Goal: Transaction & Acquisition: Purchase product/service

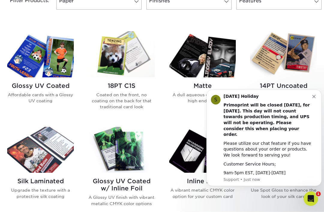
scroll to position [272, 0]
click at [313, 98] on icon "Dismiss notification" at bounding box center [314, 96] width 3 height 3
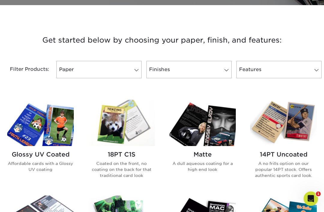
scroll to position [202, 0]
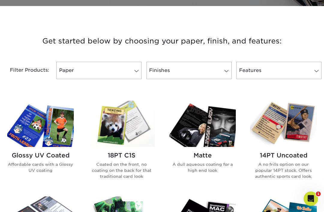
click at [297, 71] on link "Features" at bounding box center [279, 70] width 85 height 17
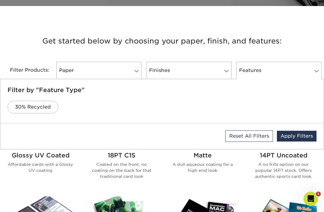
click at [315, 64] on link "Features" at bounding box center [279, 70] width 85 height 17
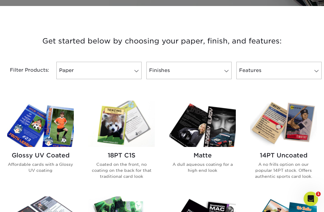
click at [218, 74] on link "Finishes" at bounding box center [189, 70] width 85 height 17
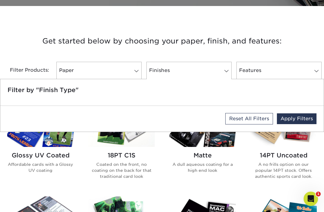
click at [230, 76] on link "Finishes" at bounding box center [189, 70] width 85 height 17
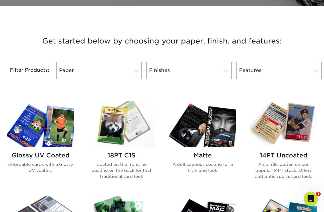
click at [129, 75] on link "Paper" at bounding box center [98, 70] width 85 height 17
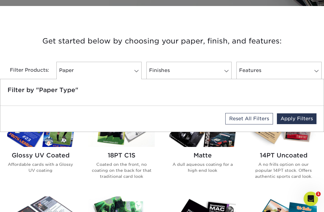
click at [134, 65] on link "Paper" at bounding box center [98, 70] width 85 height 17
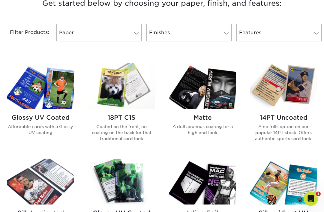
scroll to position [232, 0]
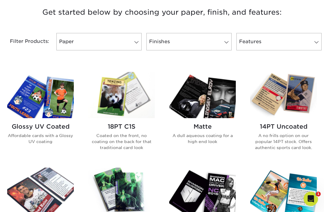
click at [295, 108] on img at bounding box center [283, 95] width 67 height 46
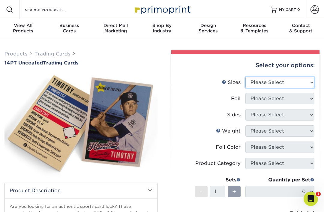
click at [312, 80] on select "Please Select 2.5" x 3.5"" at bounding box center [280, 82] width 69 height 11
select select "2.50x3.50"
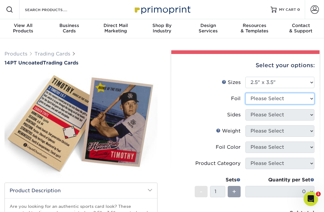
click at [307, 100] on select "Please Select Yes No" at bounding box center [280, 98] width 69 height 11
select select "1"
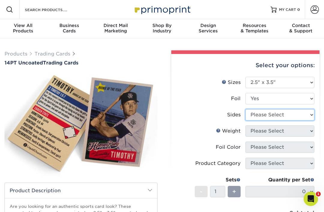
click at [310, 117] on select "Please Select Print Both Sides - Foil Both Sides Print Both Sides - Foil Front …" at bounding box center [280, 114] width 69 height 11
select select "34527644-b4fd-4ffb-9092-1318eefcd9d9"
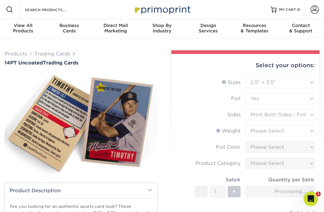
click at [308, 135] on form "Sizes Help Sizes Please Select 2.5" x 3.5" Foil Please Select Yes No -" at bounding box center [245, 160] width 139 height 167
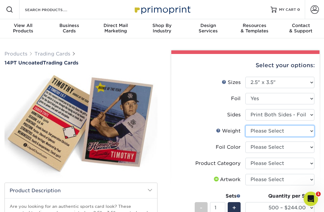
click at [309, 132] on select "Please Select 14PT Uncoated" at bounding box center [280, 131] width 69 height 11
select select "14PT Uncoated"
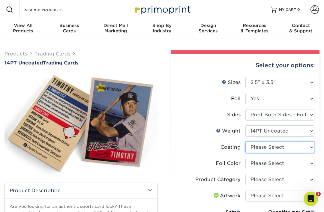
click at [310, 151] on select at bounding box center [280, 147] width 69 height 11
select select "3e7618de-abca-4bda-9f97-8b9129e913d8"
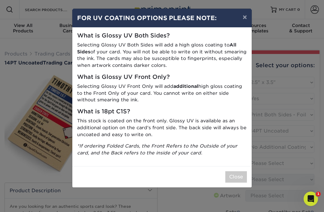
click at [238, 175] on button "Close" at bounding box center [237, 176] width 22 height 11
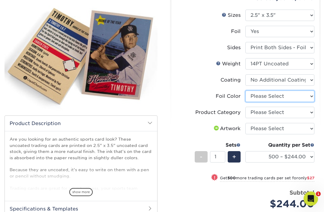
click at [308, 95] on select "Please Select Silver Foil Rose Gold Foil Red Foil Gold Foil Copper Foil Black F…" at bounding box center [280, 96] width 69 height 11
select select "e482a702-b595-48f4-8488-80b31f3aa6bc"
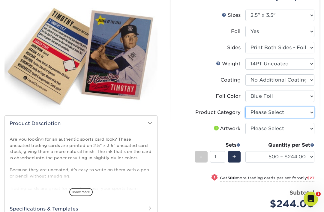
click at [306, 114] on select "Please Select Trading Cards" at bounding box center [280, 112] width 69 height 11
select select "c2f9bce9-36c2-409d-b101-c29d9d031e18"
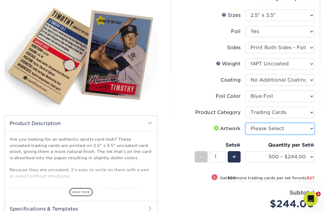
click at [310, 130] on select "Please Select I will upload files I need a design - $100" at bounding box center [280, 128] width 69 height 11
select select "upload"
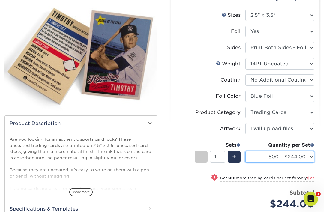
click at [305, 160] on select "500 – $244.00 1000 – $271.00 2500 – $621.00 5000 – $1159.00" at bounding box center [280, 156] width 69 height 11
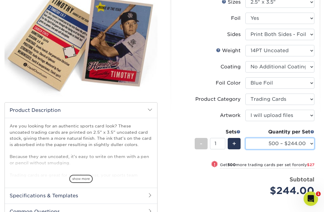
scroll to position [114, 0]
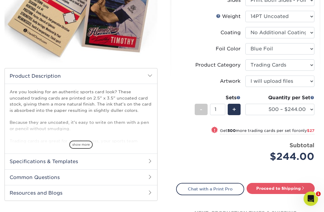
click at [78, 144] on span "show more" at bounding box center [80, 145] width 23 height 8
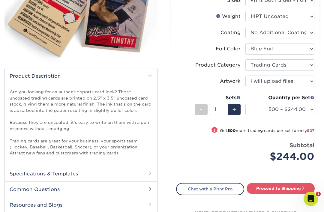
click at [18, 173] on h2 "Specifications & Templates" at bounding box center [81, 174] width 153 height 16
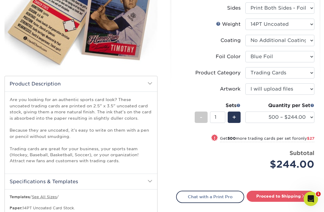
scroll to position [103, 0]
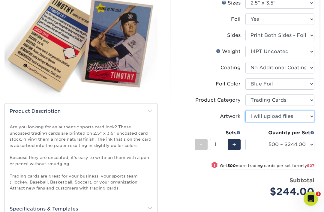
click at [313, 115] on select "Please Select I will upload files I need a design - $100" at bounding box center [280, 116] width 69 height 11
type input "Set 1"
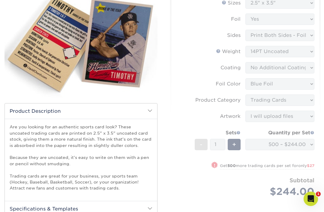
select select "e576679c-343f-4ebe-b318-8c9cd7bc9eb4"
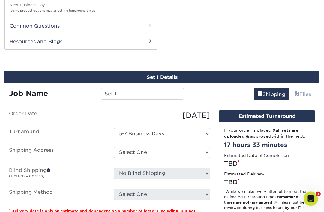
scroll to position [349, 0]
click at [306, 95] on link "Files" at bounding box center [303, 94] width 24 height 12
click at [304, 91] on link "Files" at bounding box center [303, 94] width 24 height 12
click at [305, 93] on link "Files" at bounding box center [303, 94] width 24 height 12
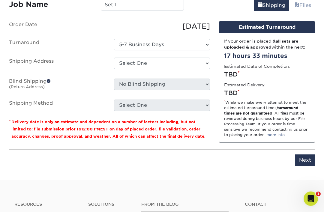
scroll to position [438, 0]
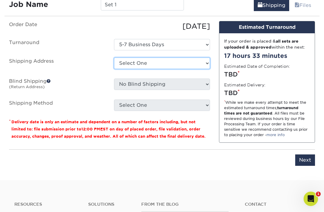
click at [198, 63] on select "Select One + Add New Address - Login" at bounding box center [162, 63] width 96 height 11
select select "newaddress"
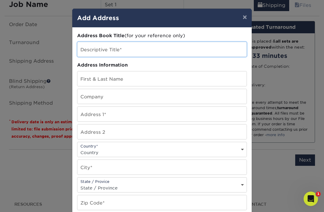
click at [162, 52] on input "text" at bounding box center [161, 49] width 169 height 15
type input "Dodger"
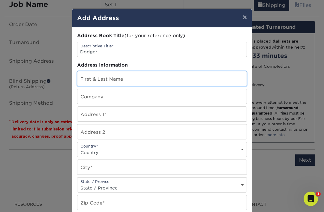
click at [134, 86] on input "text" at bounding box center [161, 78] width 169 height 15
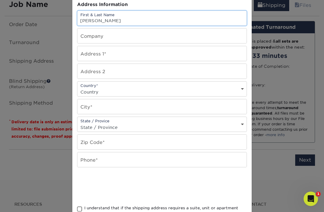
scroll to position [60, 0]
type input "Jaime Rovero"
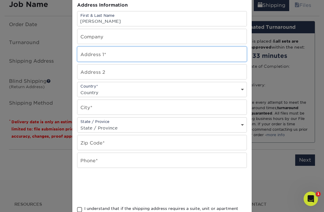
click at [149, 56] on input "text" at bounding box center [161, 54] width 169 height 15
type input "17500 Corinthian Dr"
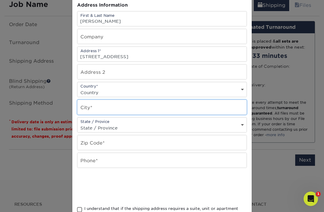
type input "Encino"
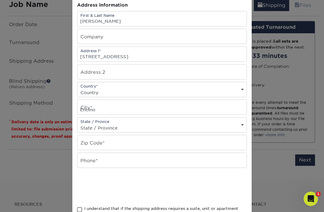
select select "CA"
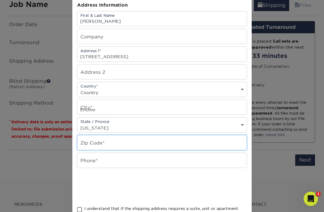
type input "91316-3809"
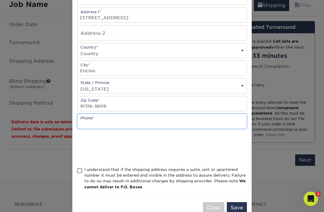
scroll to position [99, 0]
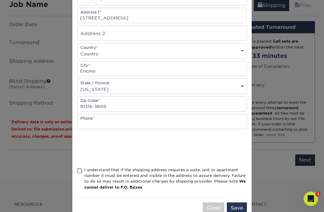
click at [108, 56] on select "Country United States Canada ----------------------------- Afghanistan Albania …" at bounding box center [161, 54] width 169 height 9
select select "US"
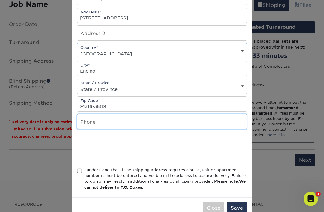
click at [124, 129] on input "text" at bounding box center [161, 121] width 169 height 15
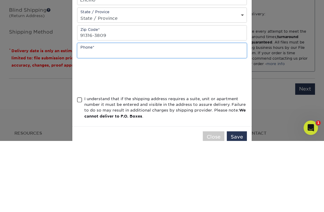
type input "8186204661"
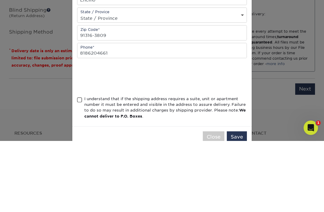
scroll to position [510, 0]
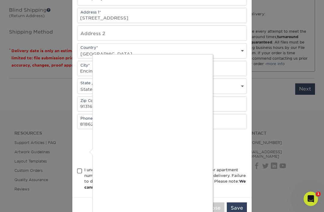
click at [201, 212] on div at bounding box center [162, 106] width 324 height 212
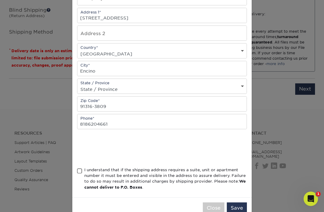
click at [80, 174] on span at bounding box center [79, 171] width 5 height 6
click at [0, 0] on input "I understand that if the shipping address requires a suite, unit or apartment n…" at bounding box center [0, 0] width 0 height 0
click at [240, 212] on button "Save" at bounding box center [237, 208] width 20 height 11
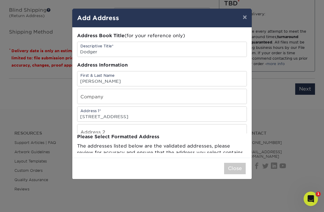
scroll to position [0, 0]
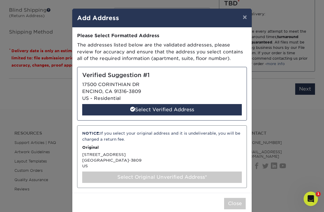
click at [216, 107] on div "Select Verified Address" at bounding box center [162, 109] width 160 height 11
select select "285571"
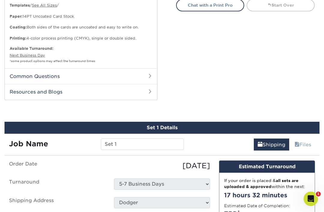
scroll to position [338, 0]
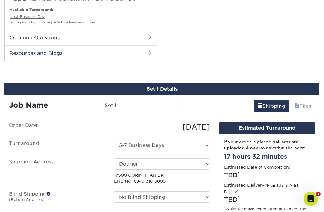
click at [303, 104] on link "Files" at bounding box center [303, 106] width 24 height 12
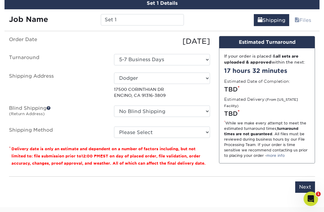
scroll to position [422, 0]
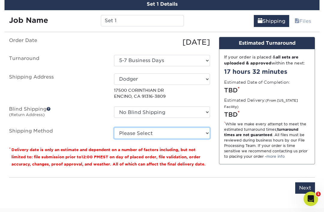
click at [195, 129] on select "Please Select 3 Day Shipping Service (+$18.92) Ground Shipping (+$19.15) 2 Day …" at bounding box center [162, 133] width 96 height 11
select select "12"
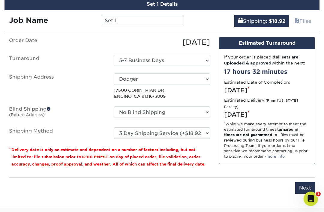
click at [311, 187] on input "Next" at bounding box center [305, 188] width 20 height 11
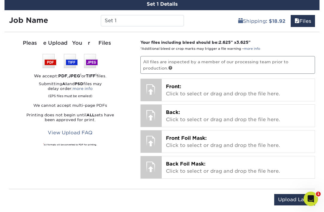
click at [279, 86] on p "Front: Click to select or drag and drop the file here." at bounding box center [238, 90] width 145 height 14
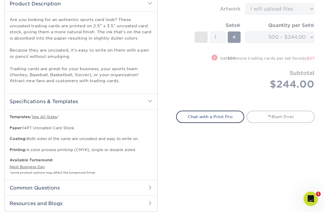
scroll to position [187, 0]
click at [225, 111] on link "Chat with a Print Pro" at bounding box center [210, 117] width 68 height 12
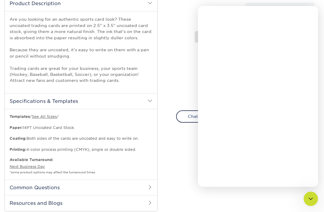
scroll to position [0, 0]
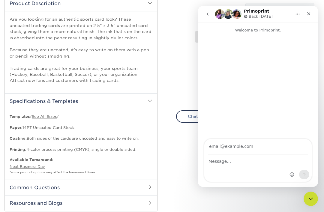
click at [309, 13] on icon "Close" at bounding box center [309, 13] width 5 height 5
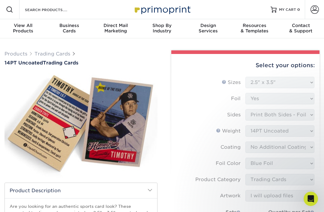
click at [266, 26] on span "Resources" at bounding box center [255, 25] width 46 height 5
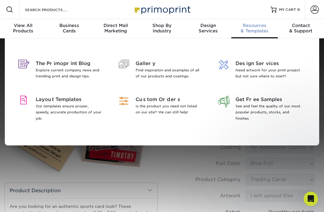
click at [252, 64] on span "Design Services" at bounding box center [269, 63] width 66 height 7
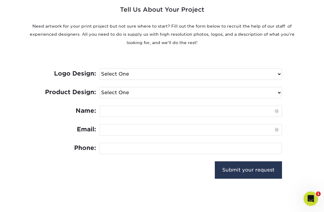
scroll to position [248, 0]
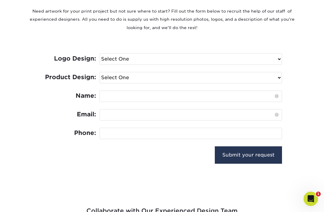
click at [272, 56] on select "Select One I need a logo design: $300 No thank you" at bounding box center [191, 59] width 182 height 11
select select "No Logo"
click at [265, 80] on select "Select One Logo Design Only Design Edits Banner Design: $50.00 Bookmark Design:…" at bounding box center [191, 77] width 182 height 11
select select "Trading Cards - $100"
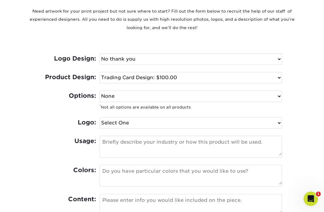
click at [268, 93] on select "None Spot UV Foil Spot UV & Foil" at bounding box center [191, 96] width 182 height 11
select select "Foil"
click at [271, 124] on select "Select One I can provide a logo in an .ai, .eps, or .pdf I have a logo but not …" at bounding box center [191, 123] width 182 height 11
select select "Logo not required"
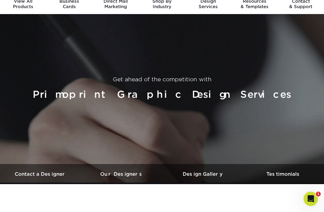
scroll to position [0, 0]
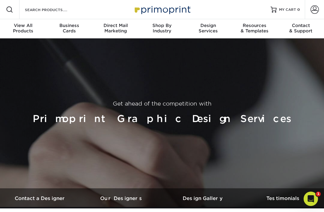
click at [209, 30] on div "Design Services" at bounding box center [208, 28] width 46 height 11
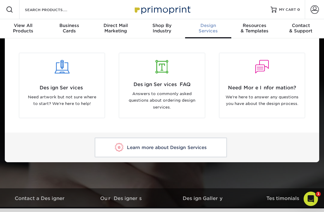
click at [257, 29] on div "Resources & Templates" at bounding box center [255, 28] width 46 height 11
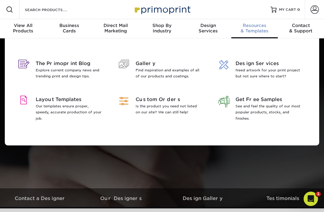
click at [65, 104] on p "Our templates ensure proper, speedy, accurate production of your job." at bounding box center [69, 112] width 66 height 18
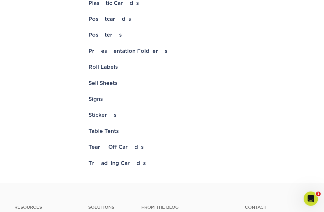
scroll to position [629, 0]
click at [279, 161] on div "Trading Cards" at bounding box center [203, 163] width 229 height 6
click at [108, 177] on link "3.5" x 2.5"" at bounding box center [104, 179] width 22 height 5
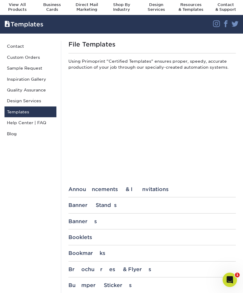
scroll to position [0, 0]
